Goal: Obtain resource: Obtain resource

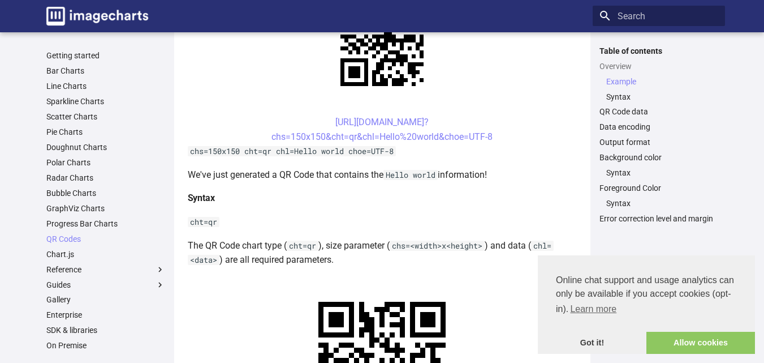
scroll to position [309, 0]
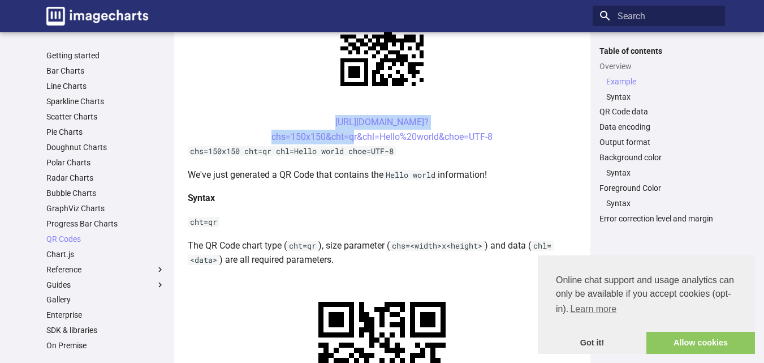
drag, startPoint x: 312, startPoint y: 119, endPoint x: 350, endPoint y: 130, distance: 39.9
click at [350, 130] on center "[URL][DOMAIN_NAME]? chs=150x150&cht=qr&chl=Hello%20world&choe=UTF-8" at bounding box center [382, 129] width 389 height 29
click at [377, 137] on link "[URL][DOMAIN_NAME]? chs=150x150&cht=qr&chl=Hello%20world&choe=UTF-8" at bounding box center [381, 129] width 221 height 25
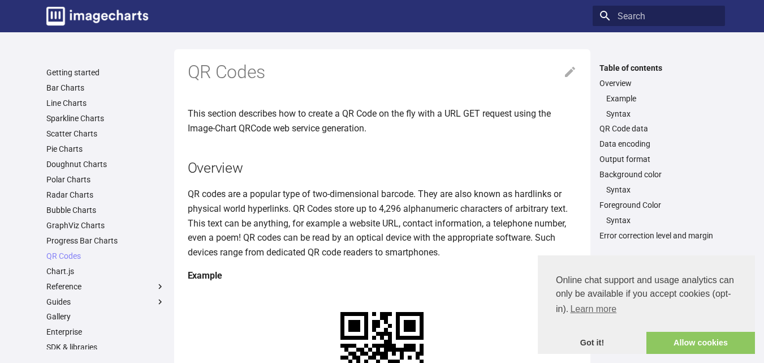
scroll to position [317, 0]
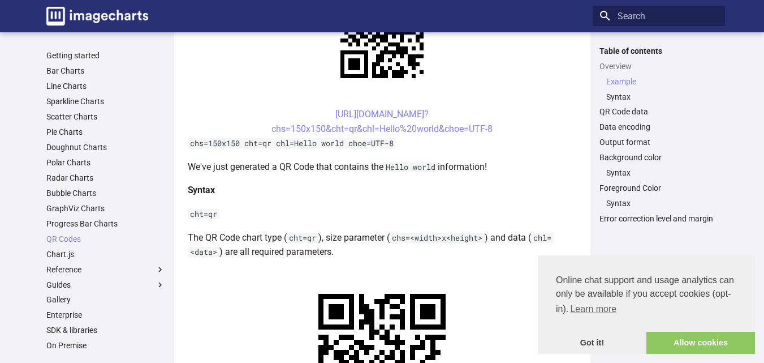
click at [327, 119] on center "[URL][DOMAIN_NAME]? chs=150x150&cht=qr&chl=Hello%20world&choe=UTF-8" at bounding box center [382, 121] width 389 height 29
click at [379, 130] on link "[URL][DOMAIN_NAME]? chs=150x150&cht=qr&chl=Hello%20world&choe=UTF-8" at bounding box center [381, 121] width 221 height 25
click at [297, 117] on center "[URL][DOMAIN_NAME]? chs=150x150&cht=qr&chl=Hello%20world&choe=UTF-8" at bounding box center [382, 121] width 389 height 29
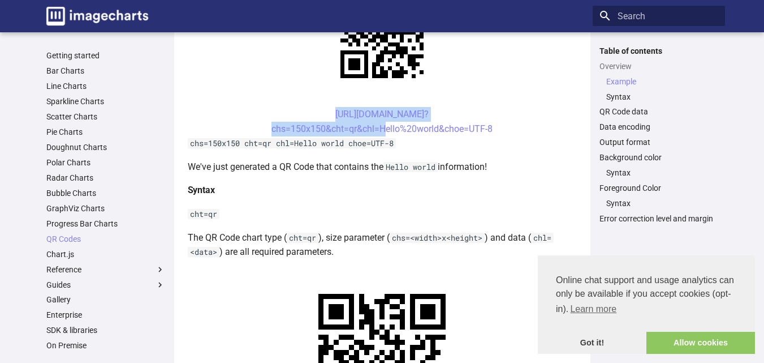
drag, startPoint x: 317, startPoint y: 107, endPoint x: 378, endPoint y: 134, distance: 66.8
click at [378, 134] on center "[URL][DOMAIN_NAME]? chs=150x150&cht=qr&chl=Hello%20world&choe=UTF-8" at bounding box center [382, 121] width 389 height 29
copy link "https://image-charts.com/chart? chs=150x150&cht=qr&chl="
